Goal: Navigation & Orientation: Find specific page/section

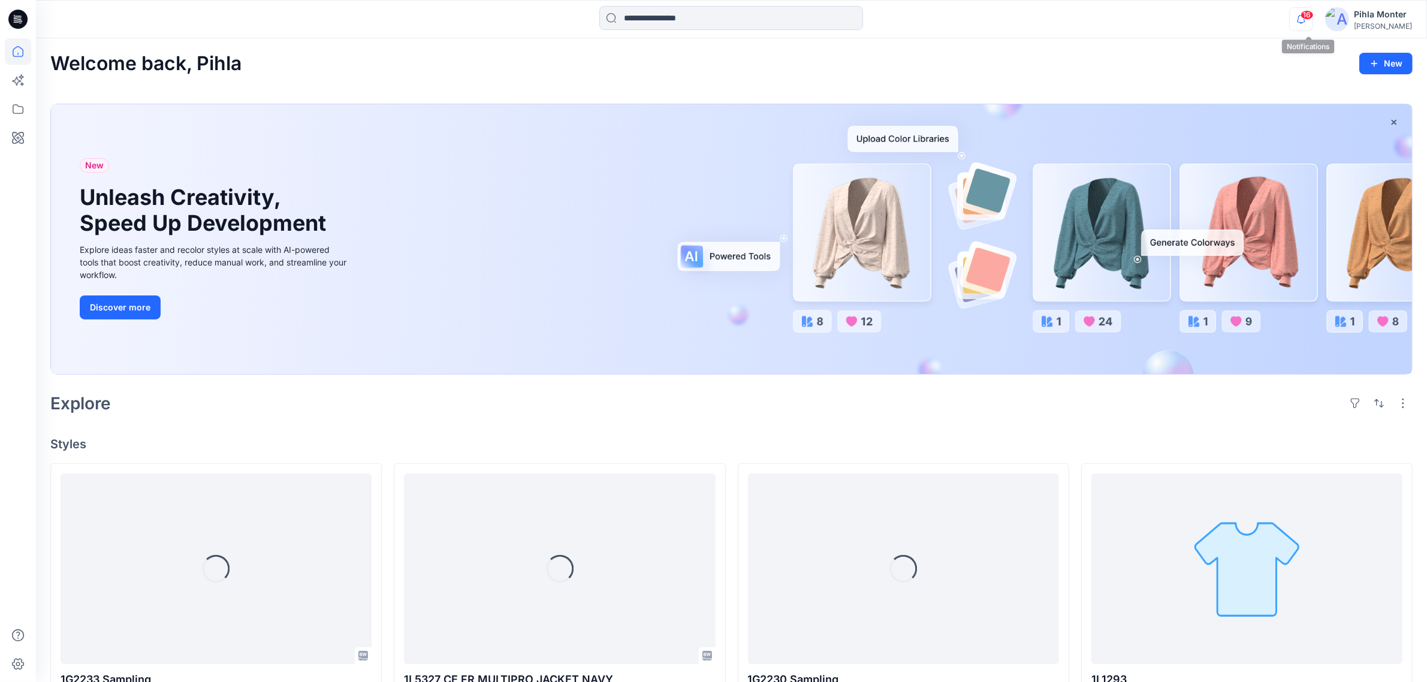
click at [1305, 16] on icon "button" at bounding box center [1301, 19] width 8 height 8
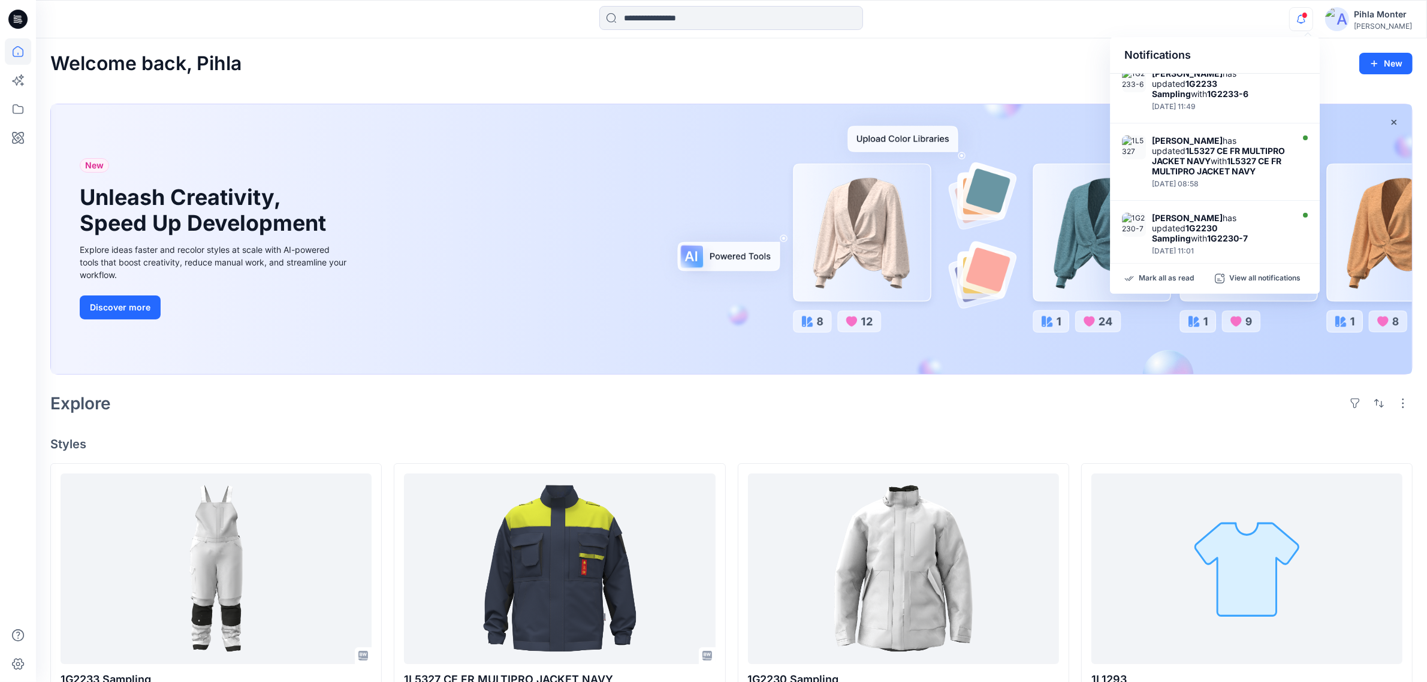
scroll to position [13, 0]
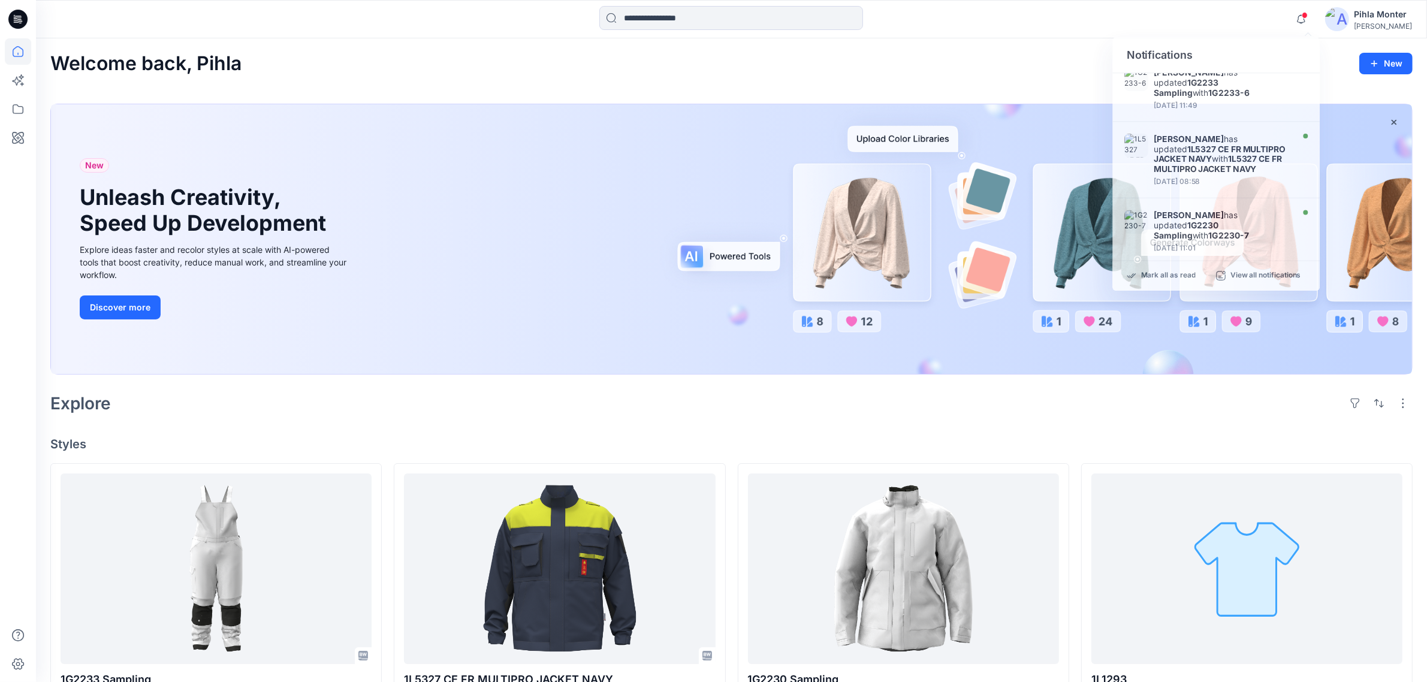
drag, startPoint x: 970, startPoint y: 32, endPoint x: 439, endPoint y: 129, distance: 539.3
click at [965, 32] on div at bounding box center [731, 19] width 695 height 26
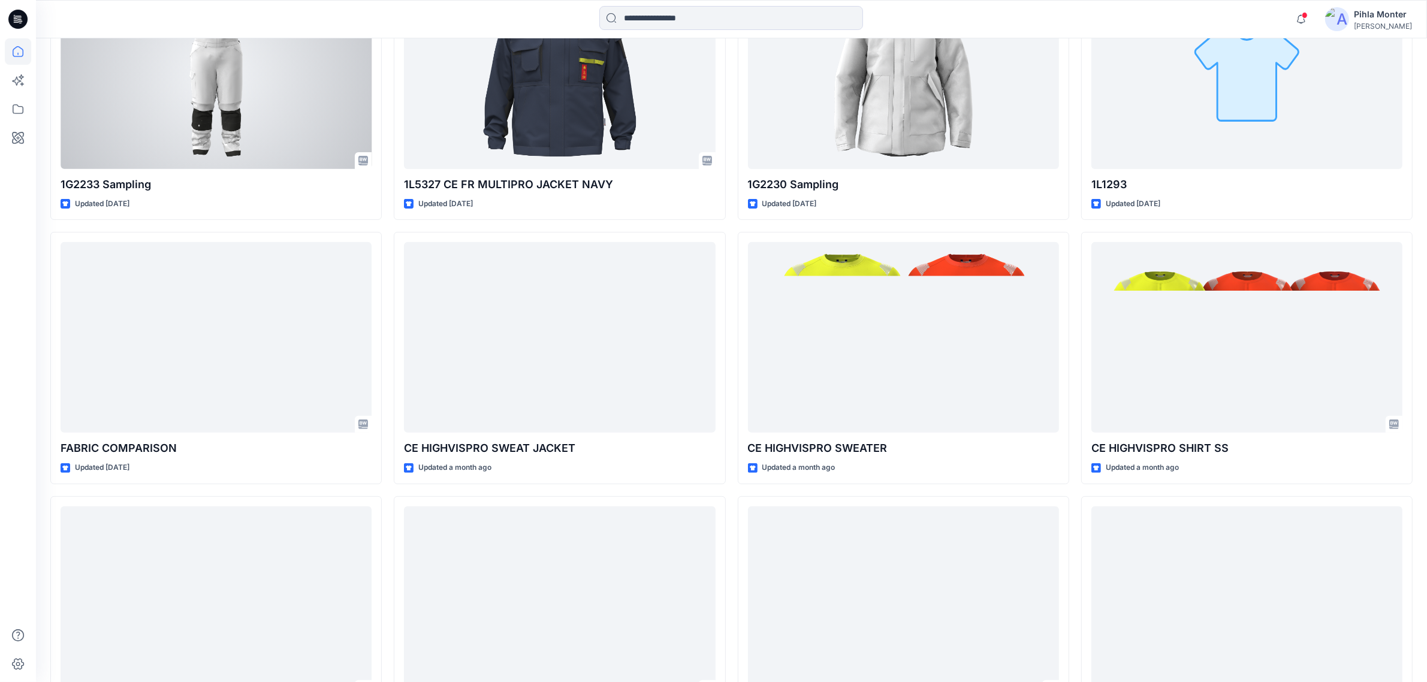
scroll to position [524, 0]
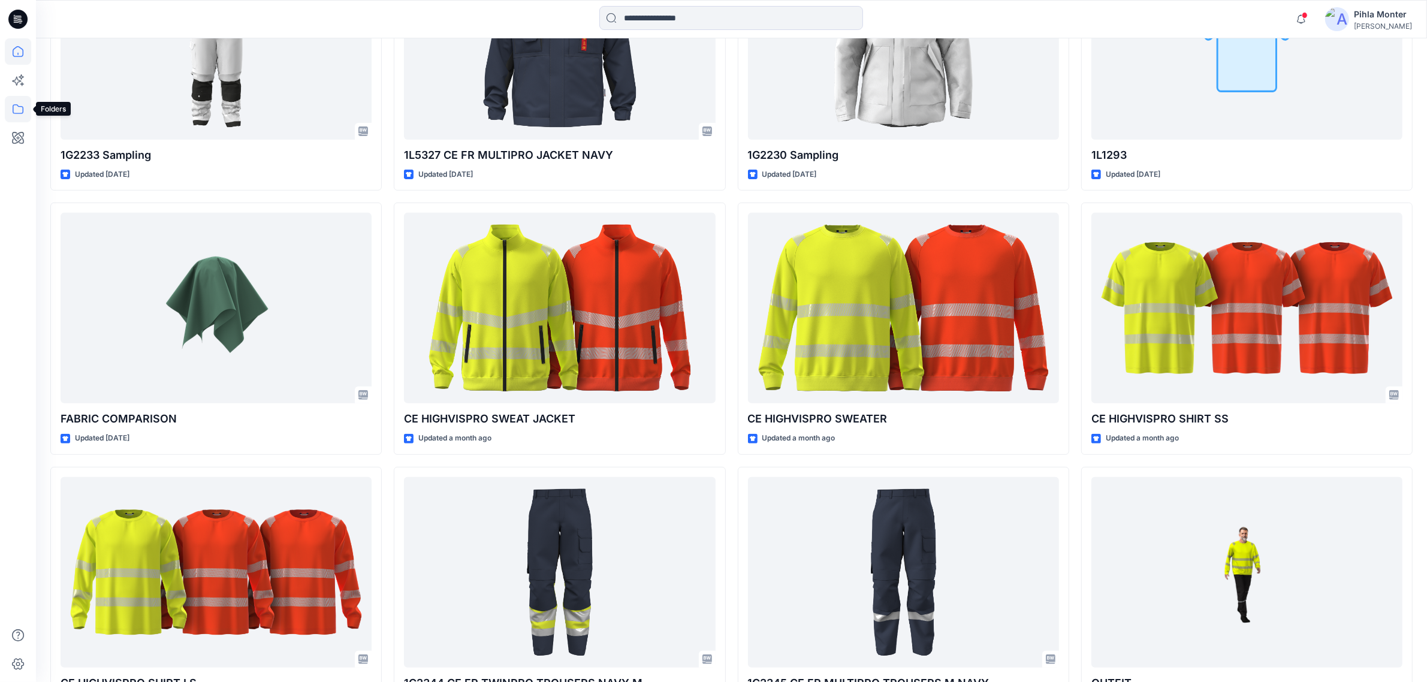
click at [20, 109] on icon at bounding box center [18, 109] width 26 height 26
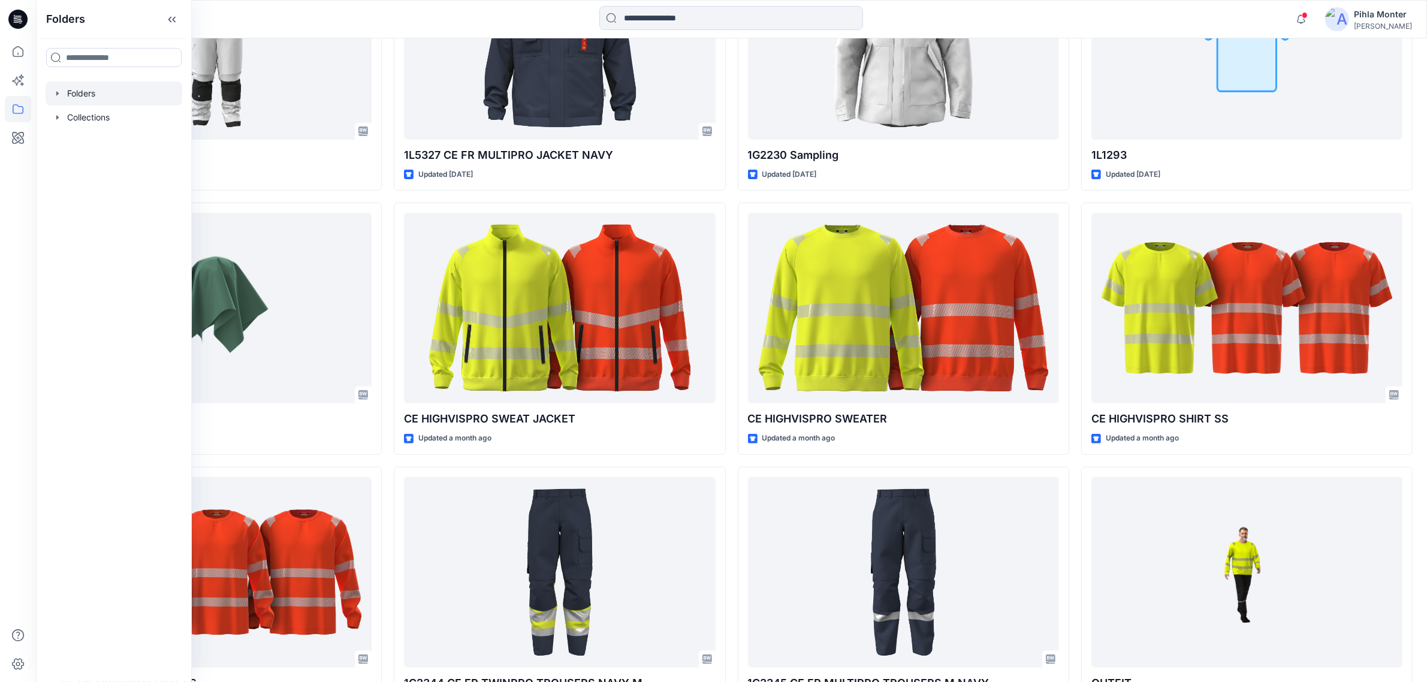
click at [58, 97] on icon "button" at bounding box center [58, 94] width 10 height 10
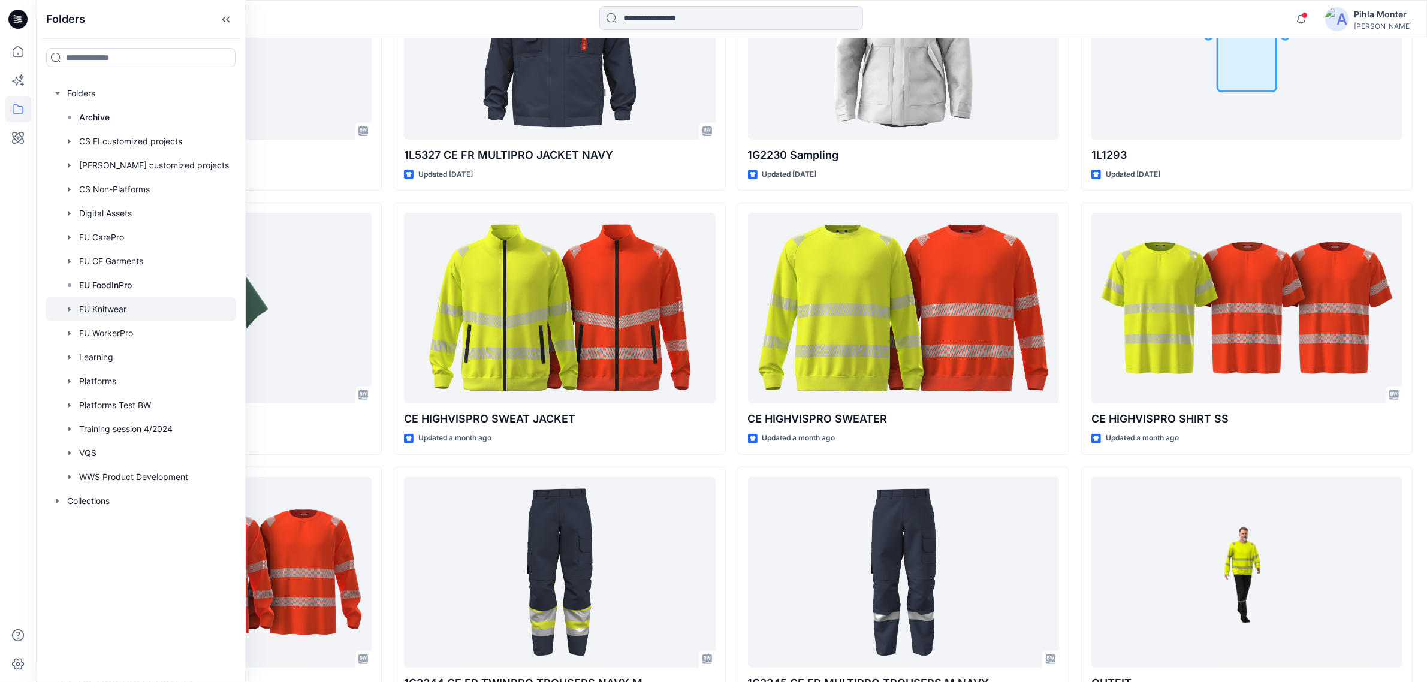
click at [107, 304] on div at bounding box center [141, 309] width 191 height 24
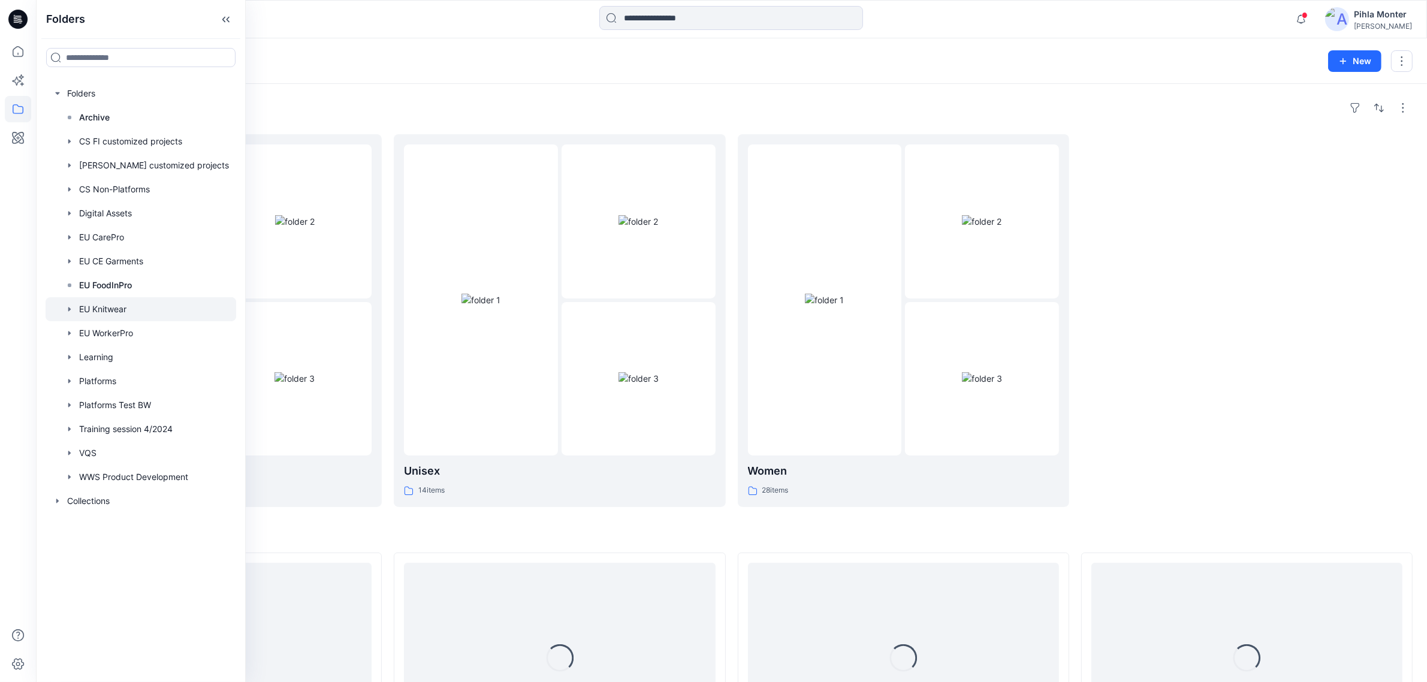
click at [478, 64] on div "Folders EU Knitwear 21" at bounding box center [684, 61] width 1269 height 17
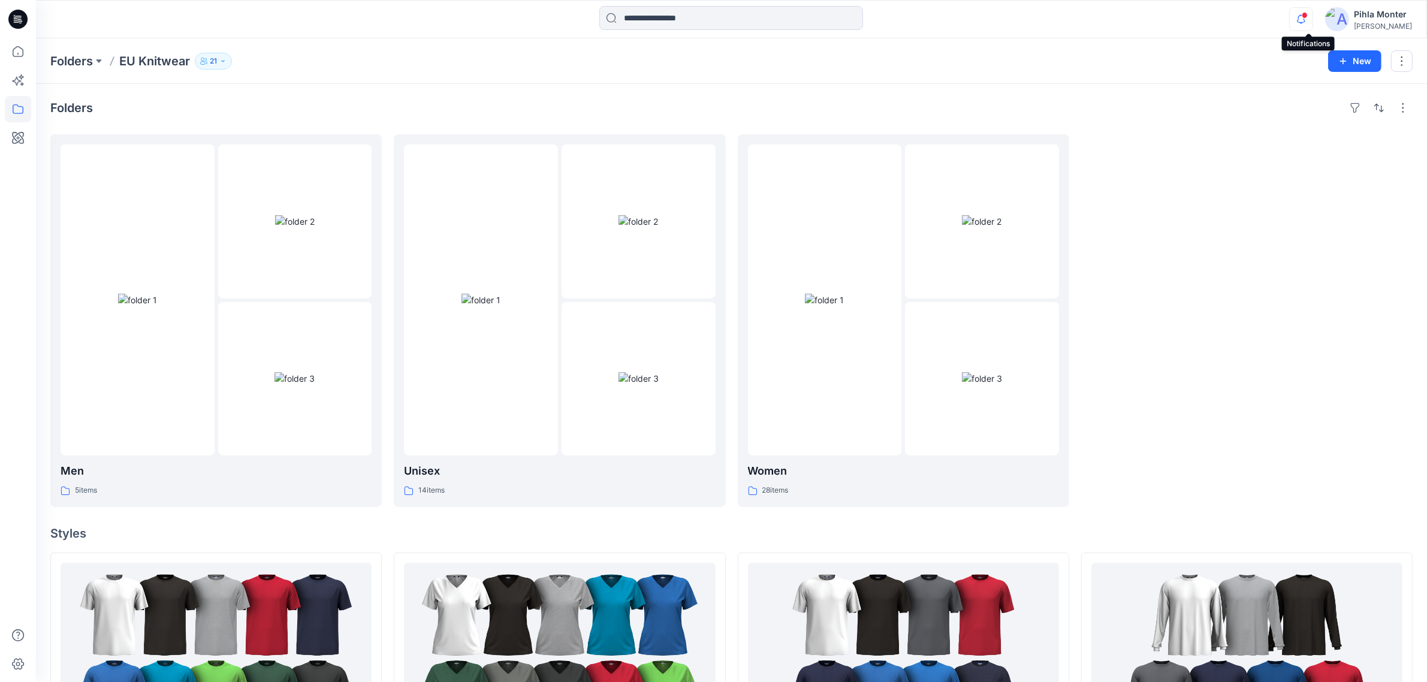
click at [1307, 19] on icon "button" at bounding box center [1301, 19] width 23 height 24
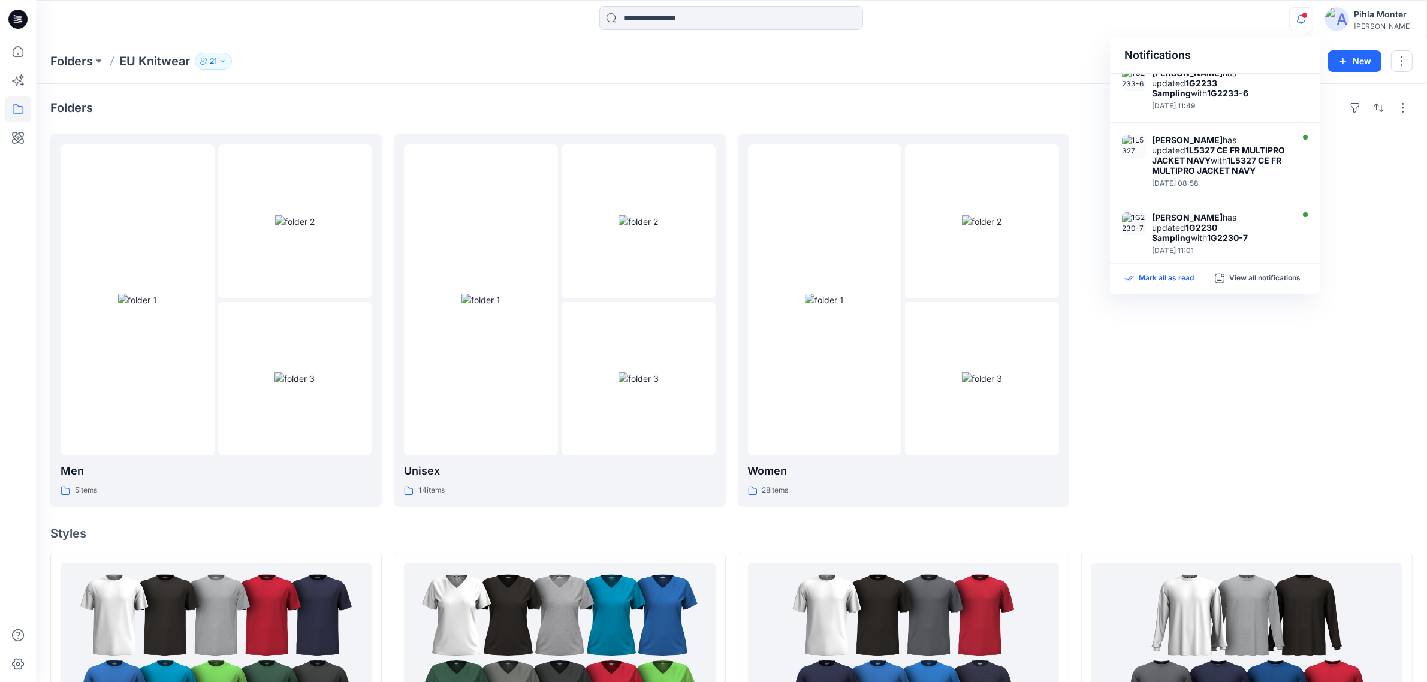
click at [1176, 278] on p "Mark all as read" at bounding box center [1166, 278] width 55 height 11
